Goal: Obtain resource: Download file/media

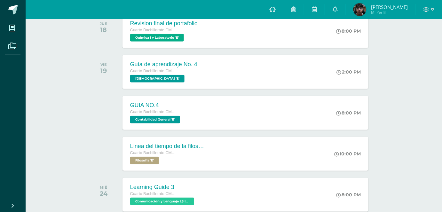
scroll to position [193, 0]
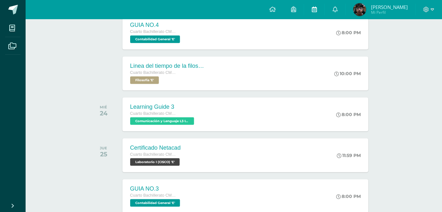
click at [317, 12] on icon at bounding box center [314, 9] width 5 height 6
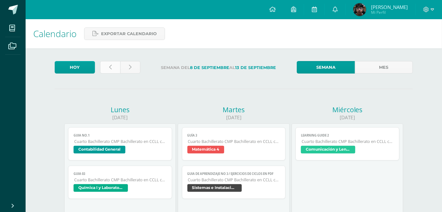
click at [109, 63] on link at bounding box center [110, 67] width 20 height 12
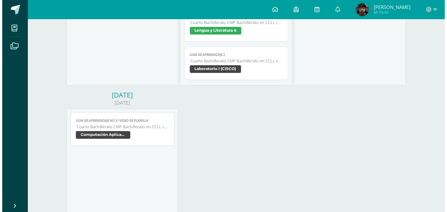
scroll to position [759, 0]
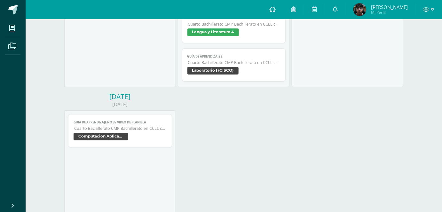
click at [249, 63] on span "Cuarto Bachillerato CMP Bachillerato en CCLL con Orientación en Computación" at bounding box center [234, 62] width 92 height 5
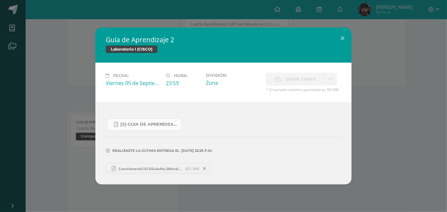
click at [160, 125] on span "[2]-GUIA DE APRENDIZAJE 2 IV [PERSON_NAME] CISCO UNIDAD 4.pdf" at bounding box center [149, 124] width 58 height 5
